Goal: Find specific page/section: Find specific page/section

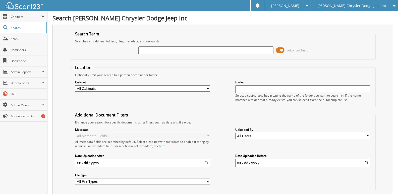
click at [150, 51] on input "text" at bounding box center [205, 50] width 135 height 8
type input "5"
type input "20761"
click at [131, 90] on select "All Cabinets ACCOUNTS PAYABLE CAR DEALS DMV HR PARTS SERVICE RO" at bounding box center [142, 88] width 135 height 6
select select "26323"
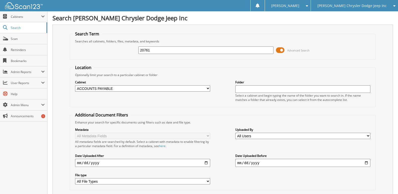
click at [75, 85] on select "All Cabinets ACCOUNTS PAYABLE CAR DEALS DMV HR PARTS SERVICE RO" at bounding box center [142, 88] width 135 height 6
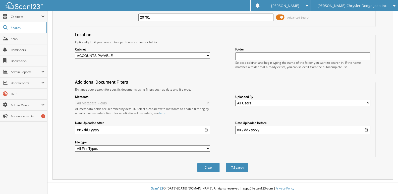
scroll to position [34, 0]
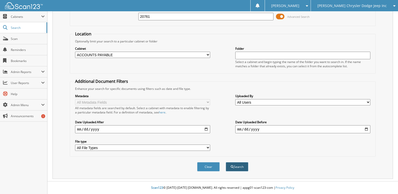
click at [240, 167] on button "Search" at bounding box center [237, 166] width 23 height 9
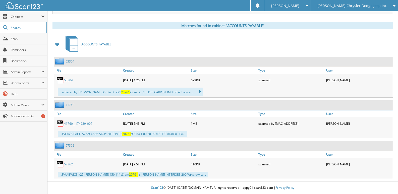
scroll to position [199, 0]
click at [70, 164] on link "57362" at bounding box center [68, 164] width 9 height 4
